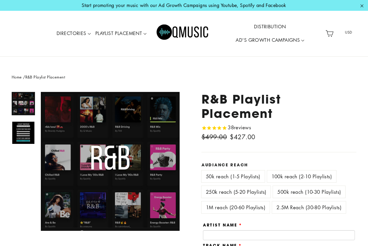
click at [290, 186] on label "500k reach (10-30 Playlists)" at bounding box center [309, 192] width 72 height 12
click at [239, 170] on label "50k reach (1-5 Playlists)" at bounding box center [232, 176] width 63 height 12
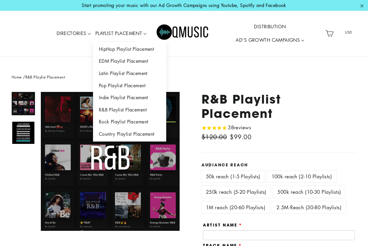
click at [134, 32] on link "PLAYLIST PLACEMENT" at bounding box center [121, 33] width 56 height 13
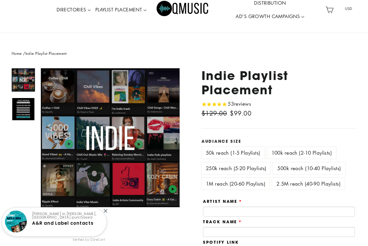
scroll to position [30, 0]
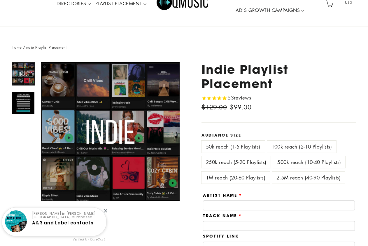
click at [292, 147] on label "100k reach (2-10 Playlists)" at bounding box center [301, 146] width 69 height 12
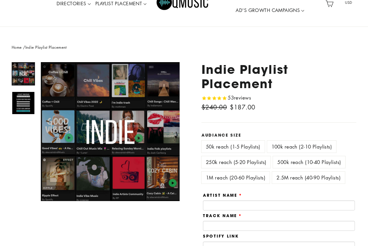
click at [302, 159] on label "500k reach (10-40 Playlists)" at bounding box center [309, 162] width 72 height 12
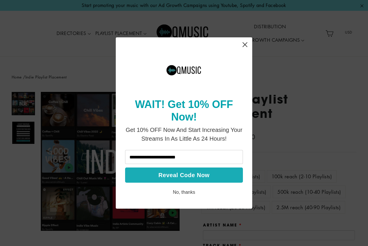
type input "**********"
click at [200, 175] on button "Reveal Code Now" at bounding box center [184, 174] width 118 height 15
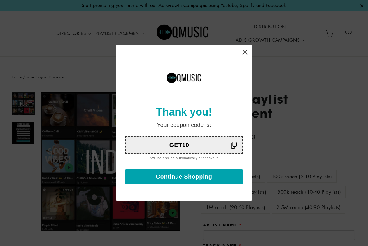
click at [245, 51] on icon "Close" at bounding box center [244, 52] width 5 height 5
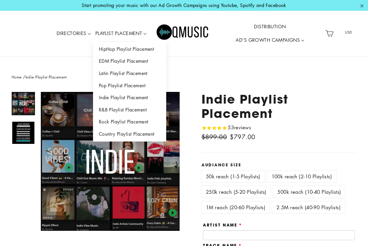
click at [93, 33] on link "PLAYLIST PLACEMENT" at bounding box center [121, 33] width 56 height 13
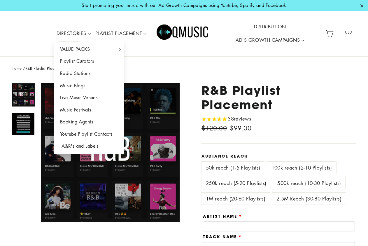
click at [75, 144] on link "A&R's and Labels" at bounding box center [89, 146] width 70 height 12
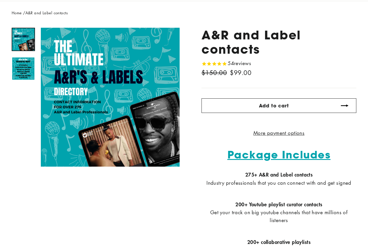
scroll to position [21, 0]
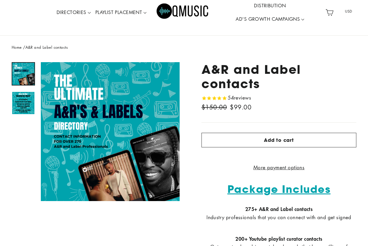
click at [268, 5] on link "DISTRIBUTION" at bounding box center [269, 5] width 36 height 13
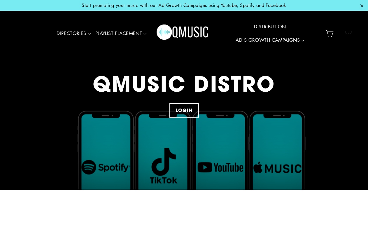
scroll to position [59, 0]
